Goal: Download file/media

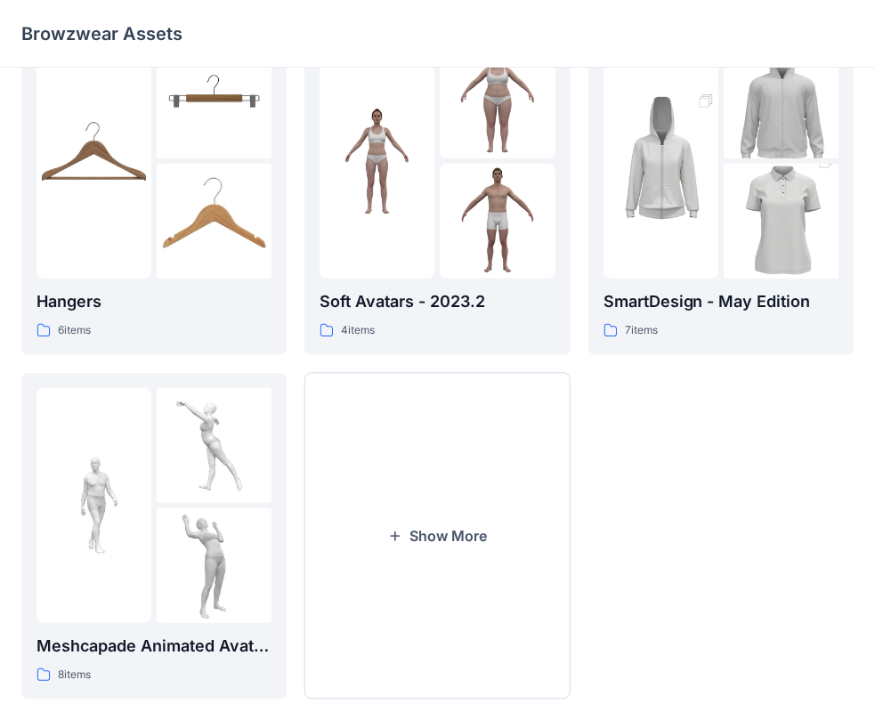
scroll to position [412, 0]
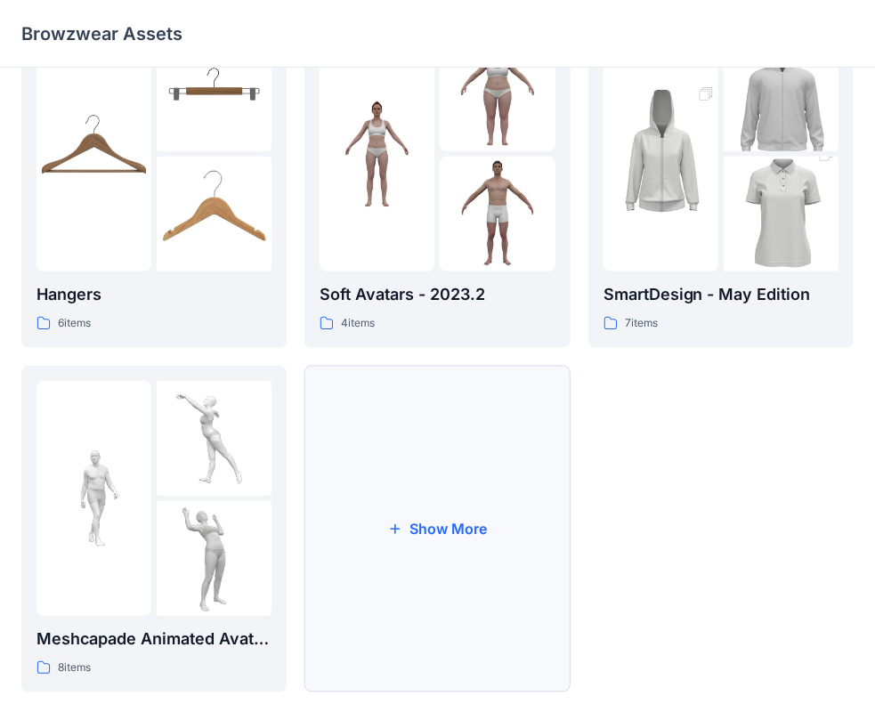
click at [428, 518] on button "Show More" at bounding box center [436, 529] width 265 height 327
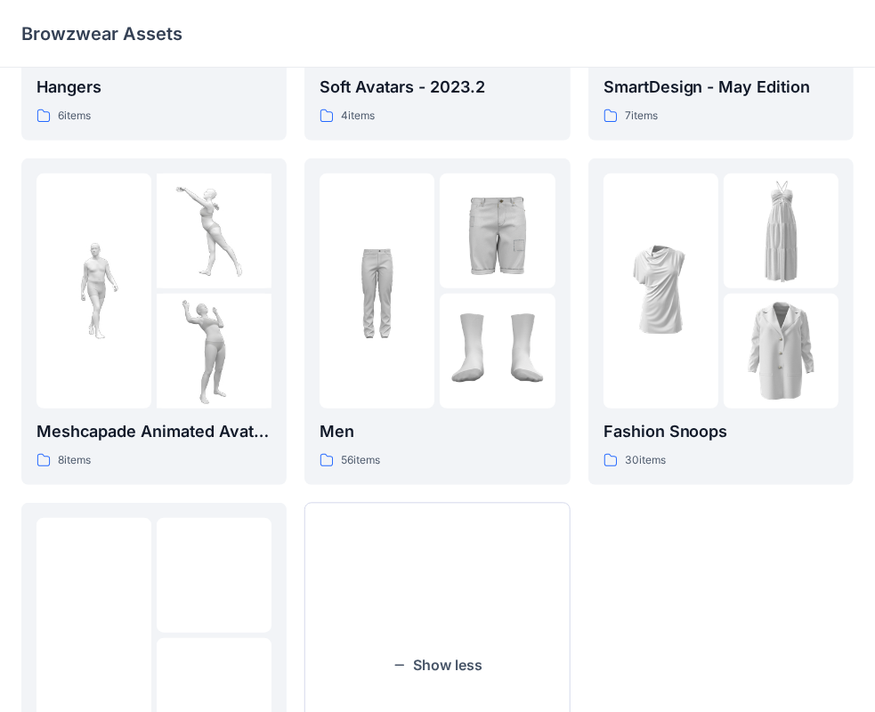
scroll to position [621, 0]
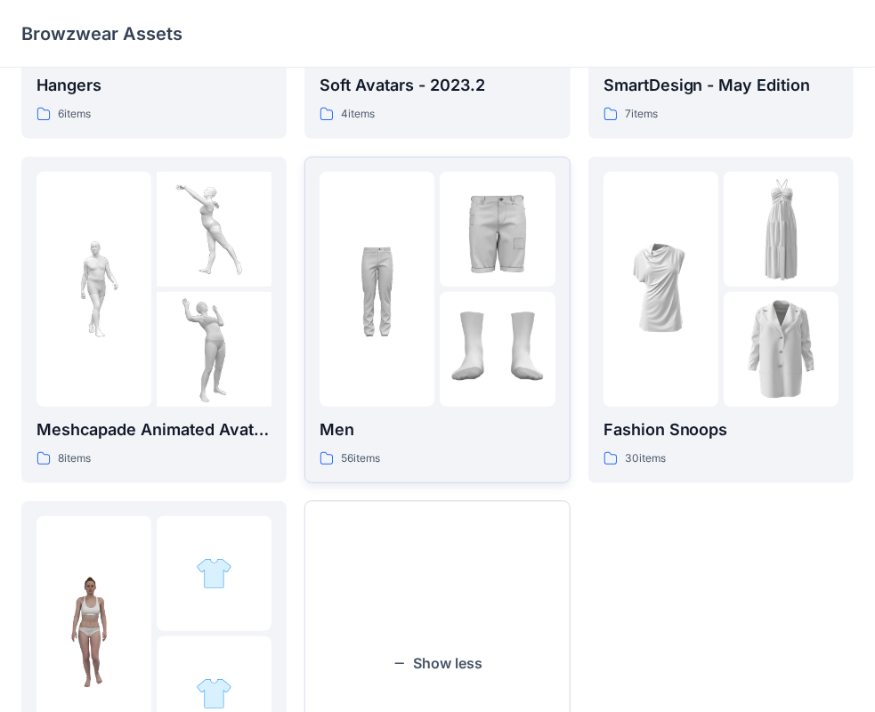
click at [428, 314] on img at bounding box center [377, 288] width 115 height 115
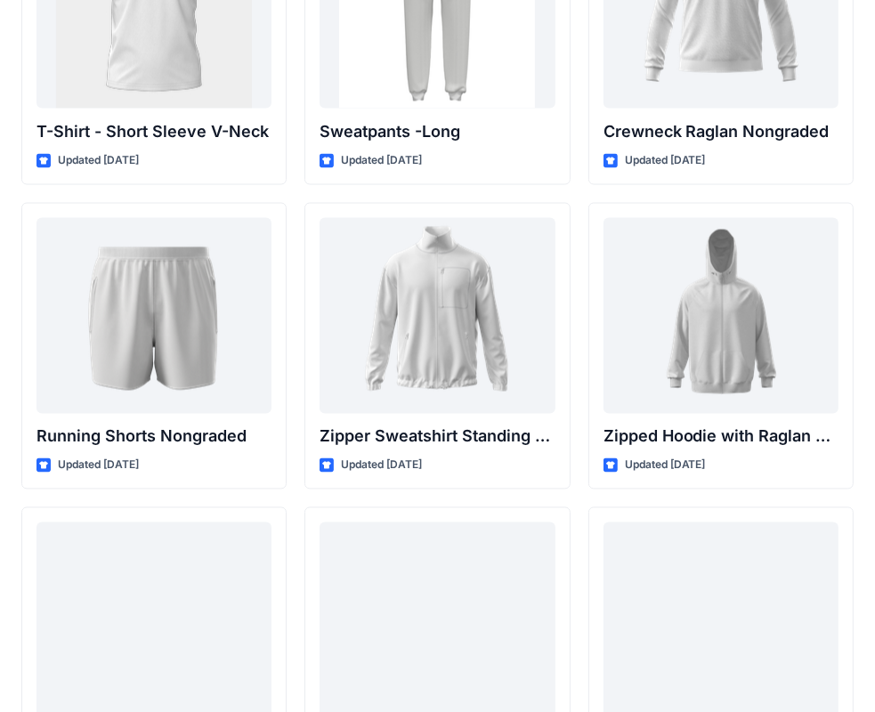
scroll to position [2040, 0]
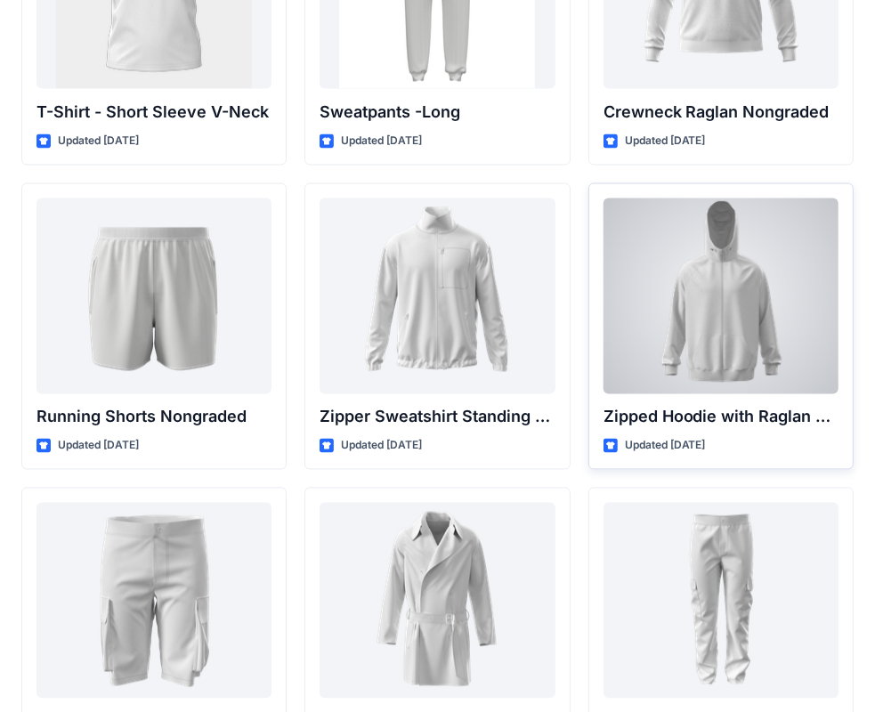
click at [755, 291] on div at bounding box center [720, 296] width 235 height 196
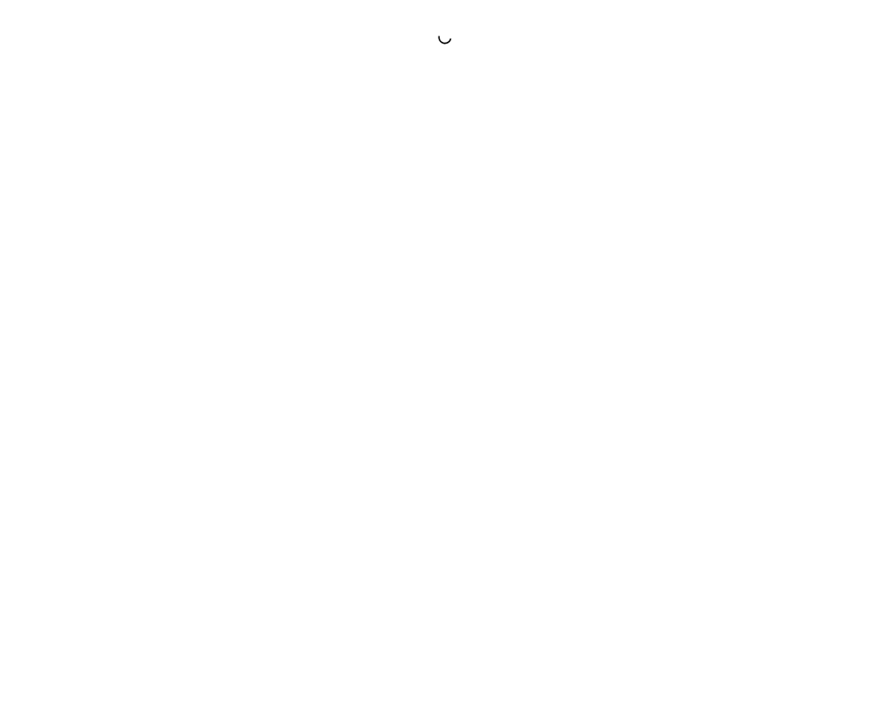
click at [755, 291] on div at bounding box center [445, 356] width 890 height 712
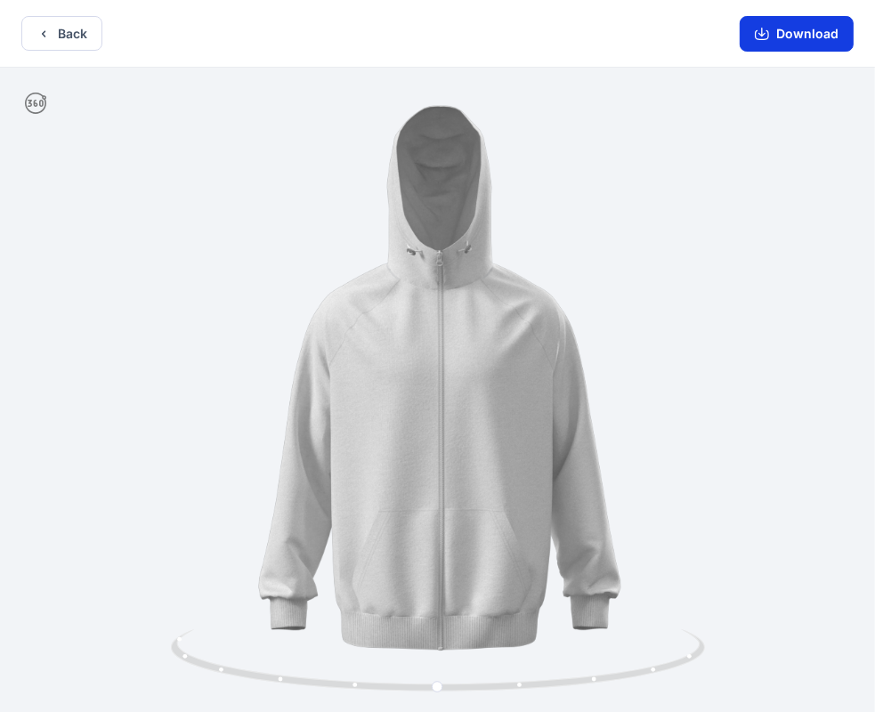
click at [789, 38] on button "Download" at bounding box center [797, 34] width 114 height 36
